Goal: Task Accomplishment & Management: Manage account settings

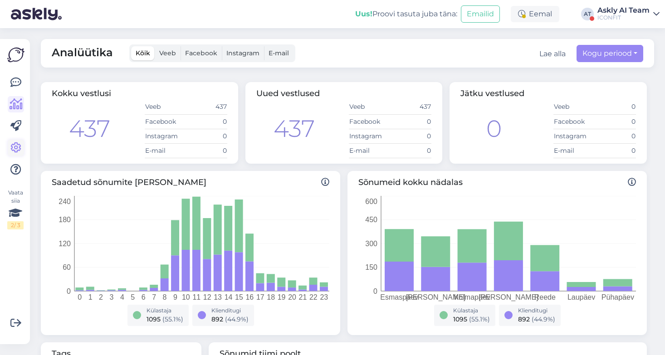
click at [19, 147] on icon at bounding box center [15, 147] width 11 height 11
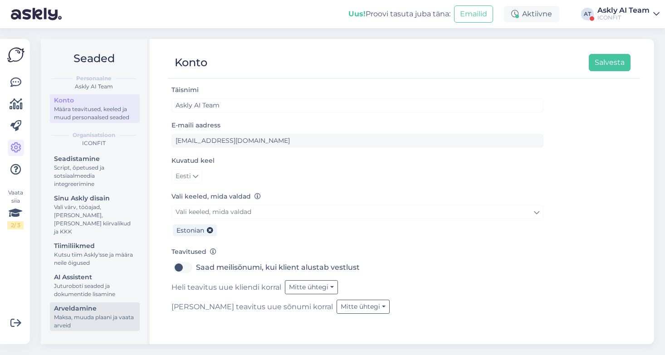
click at [88, 304] on div "Arveldamine" at bounding box center [95, 309] width 82 height 10
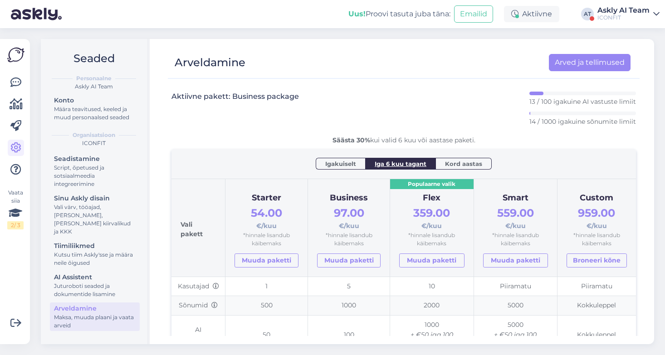
click at [611, 11] on div "Askly AI Team" at bounding box center [624, 10] width 52 height 7
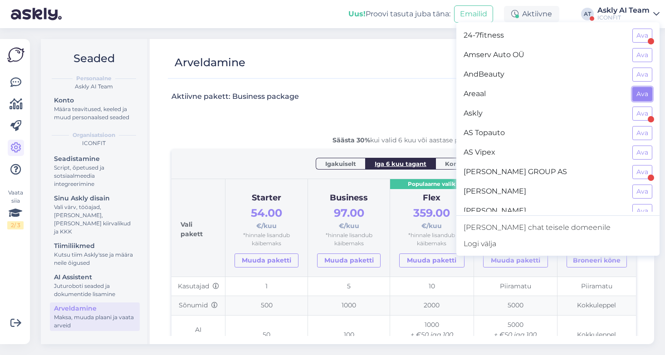
click at [641, 94] on button "Ava" at bounding box center [642, 94] width 20 height 14
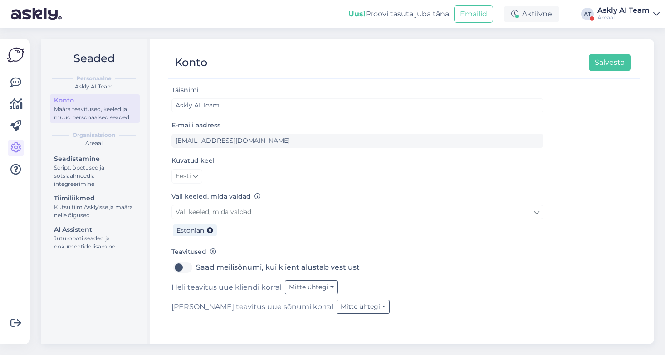
click at [615, 13] on div "Askly AI Team" at bounding box center [624, 10] width 52 height 7
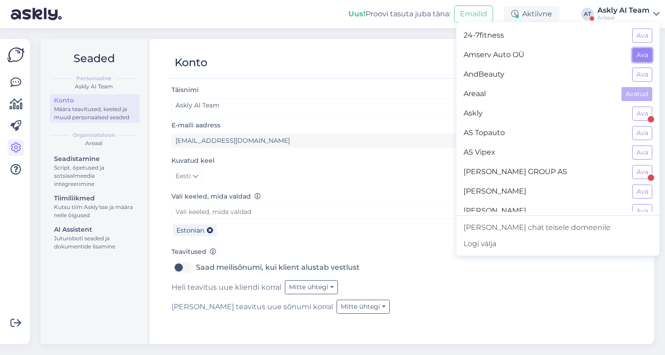
click at [642, 57] on button "Ava" at bounding box center [642, 55] width 20 height 14
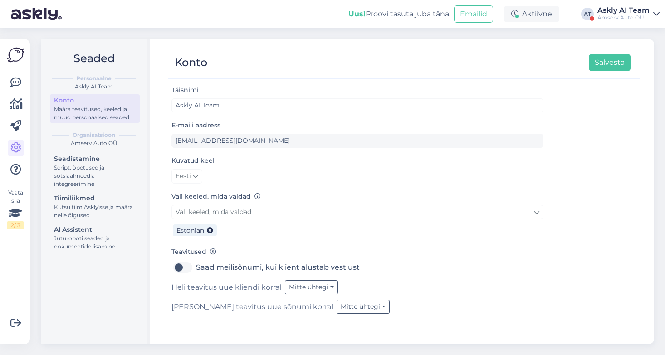
click at [622, 15] on div "Amserv Auto OÜ" at bounding box center [624, 17] width 52 height 7
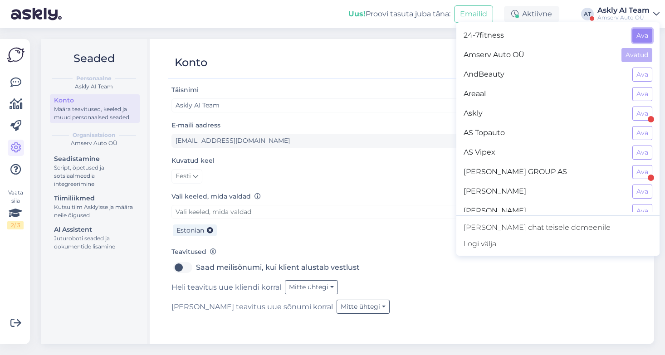
click at [642, 33] on button "Ava" at bounding box center [642, 36] width 20 height 14
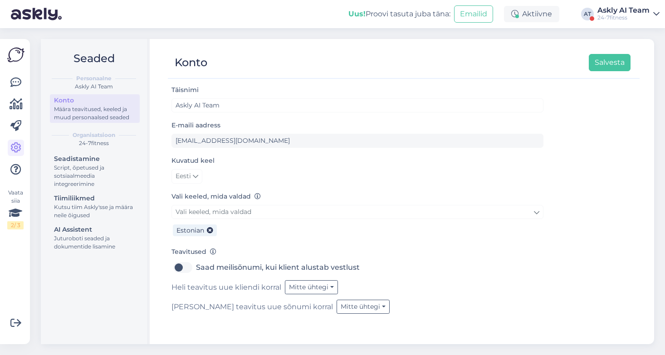
click at [632, 13] on div "Askly AI Team" at bounding box center [624, 10] width 52 height 7
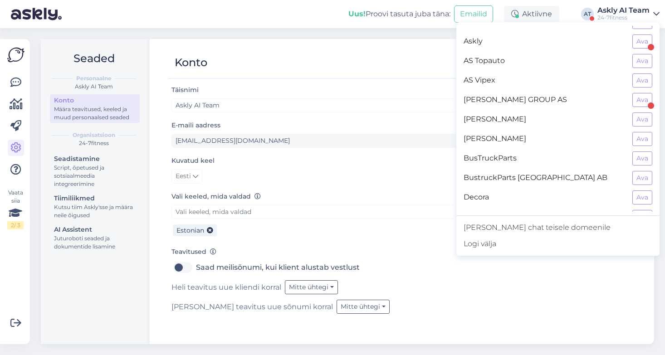
scroll to position [73, 0]
click at [642, 118] on button "Ava" at bounding box center [642, 119] width 20 height 14
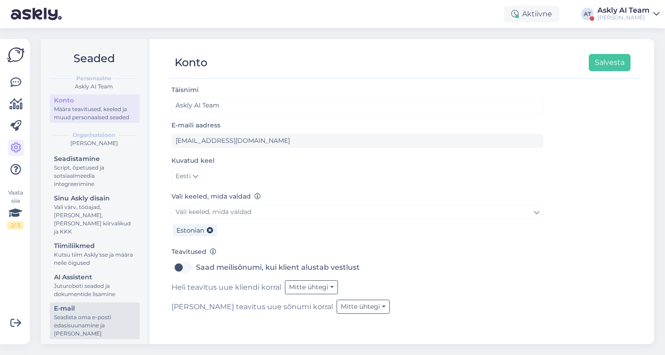
scroll to position [26, 0]
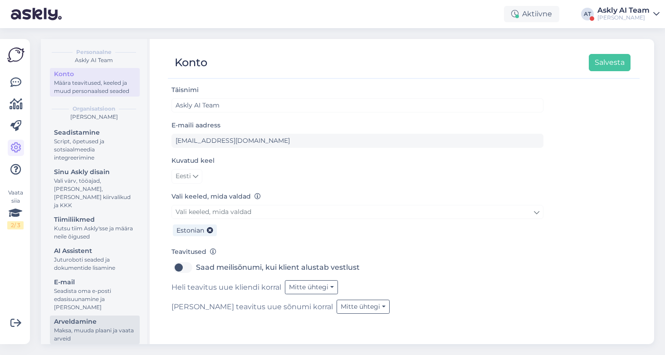
click at [102, 317] on div "Arveldamine" at bounding box center [95, 322] width 82 height 10
